Goal: Find specific page/section: Find specific page/section

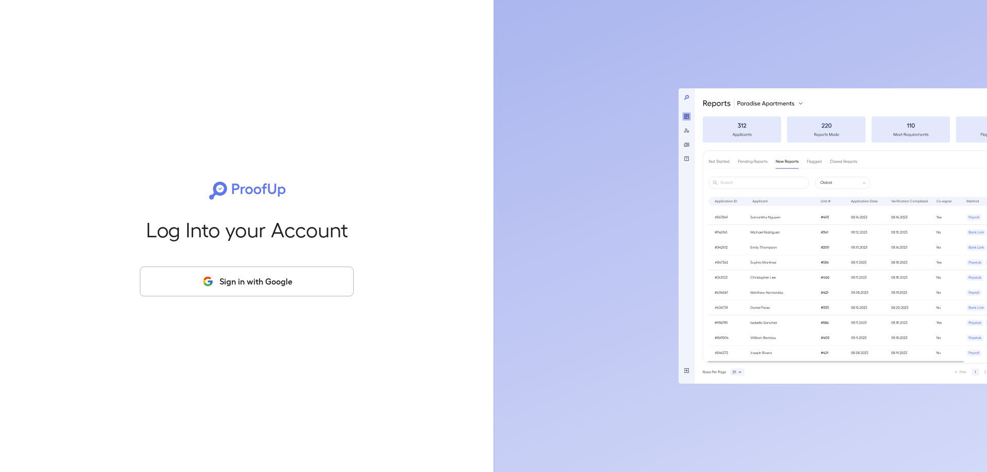
click at [250, 287] on button "Sign in with Google" at bounding box center [247, 282] width 214 height 30
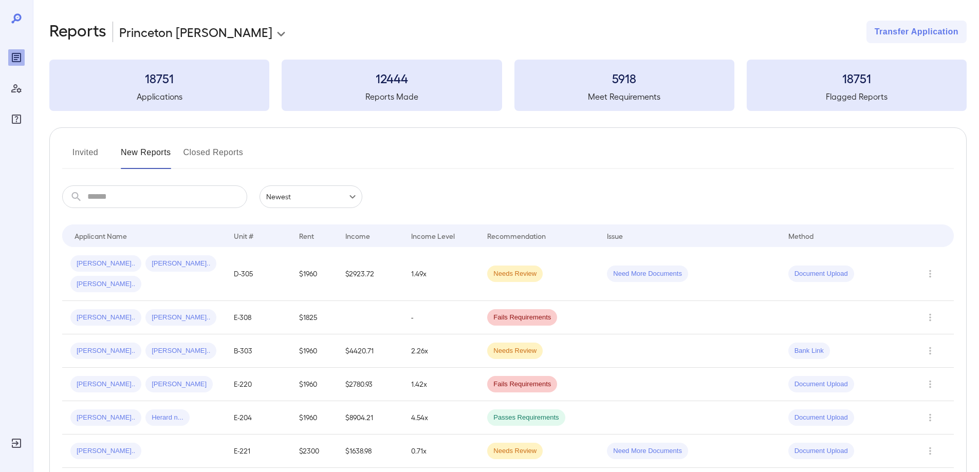
drag, startPoint x: 96, startPoint y: 156, endPoint x: 89, endPoint y: 154, distance: 6.4
click at [95, 156] on button "Invited" at bounding box center [85, 156] width 46 height 25
click at [79, 150] on button "Invited" at bounding box center [85, 156] width 46 height 25
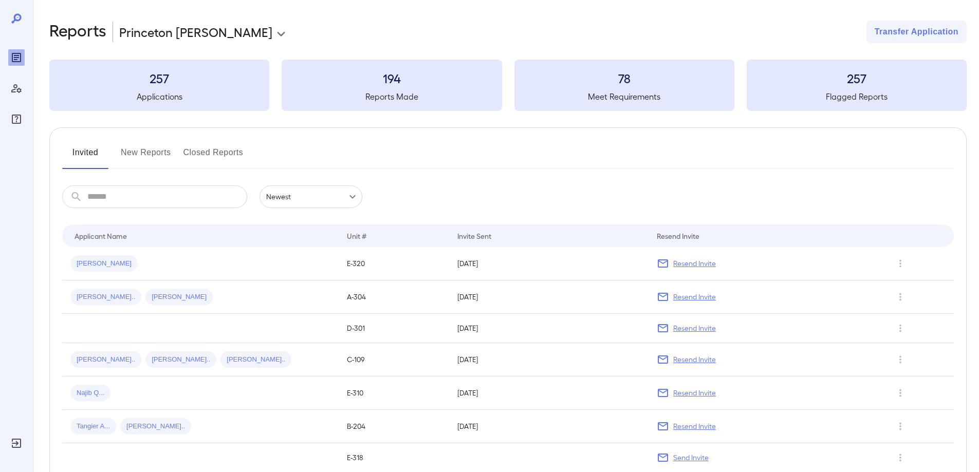
click at [147, 150] on button "New Reports" at bounding box center [146, 156] width 50 height 25
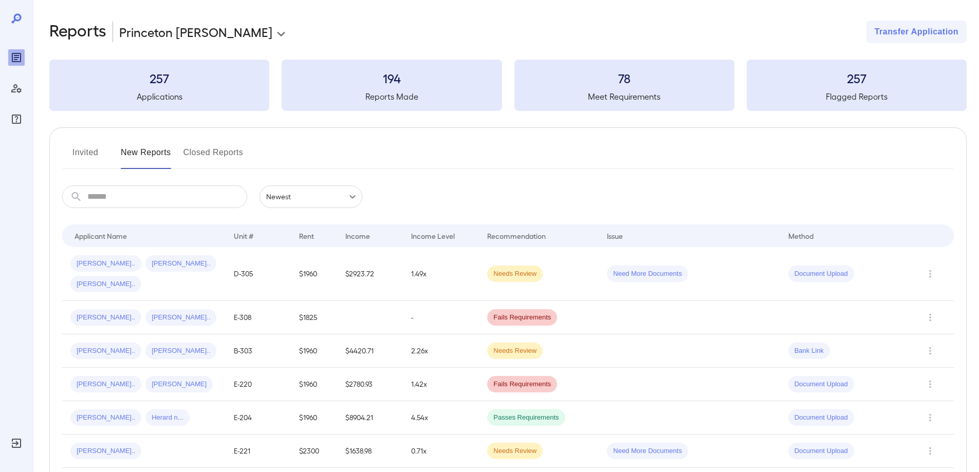
click at [16, 21] on icon at bounding box center [16, 18] width 10 height 10
click at [353, 88] on div "194 Reports Made" at bounding box center [392, 85] width 220 height 51
click at [386, 90] on h5 "Reports Made" at bounding box center [392, 96] width 220 height 12
click at [387, 90] on h5 "Reports Made" at bounding box center [392, 96] width 220 height 12
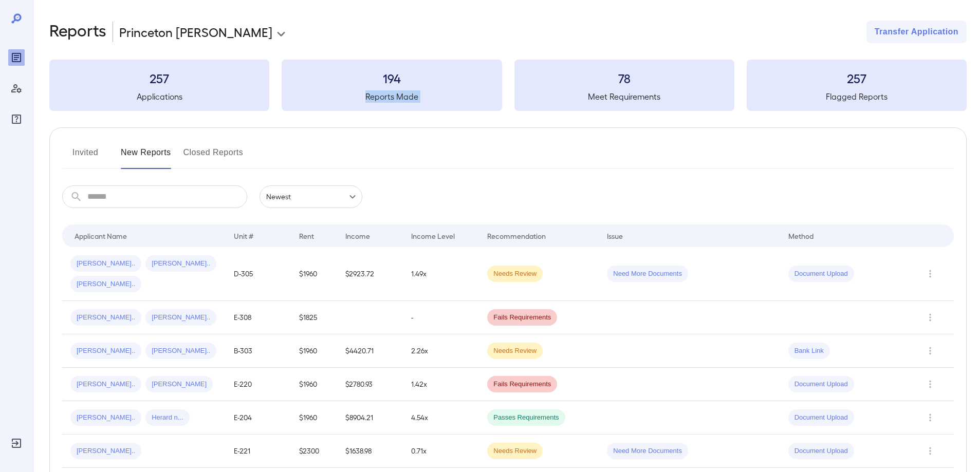
click at [396, 103] on div "194 Reports Made" at bounding box center [392, 85] width 220 height 51
click at [398, 98] on h5 "Reports Made" at bounding box center [392, 96] width 220 height 12
click at [146, 150] on button "New Reports" at bounding box center [146, 156] width 50 height 25
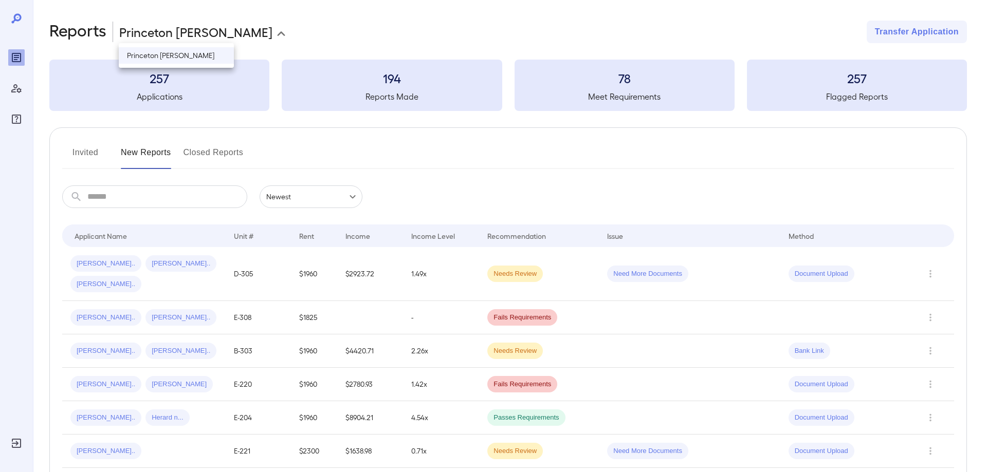
click at [172, 32] on body "**********" at bounding box center [493, 236] width 987 height 472
click at [159, 57] on li "Princeton [PERSON_NAME]" at bounding box center [176, 55] width 115 height 16
